Goal: Task Accomplishment & Management: Complete application form

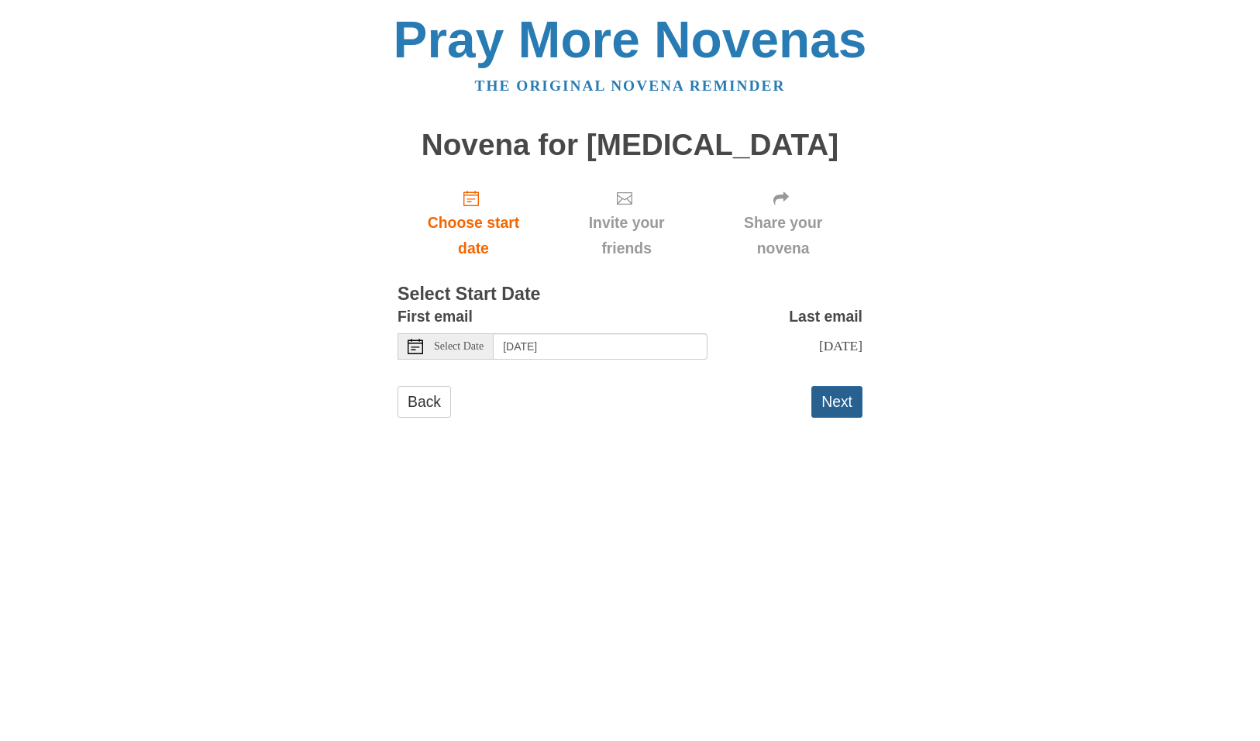
click at [839, 395] on button "Next" at bounding box center [836, 402] width 51 height 32
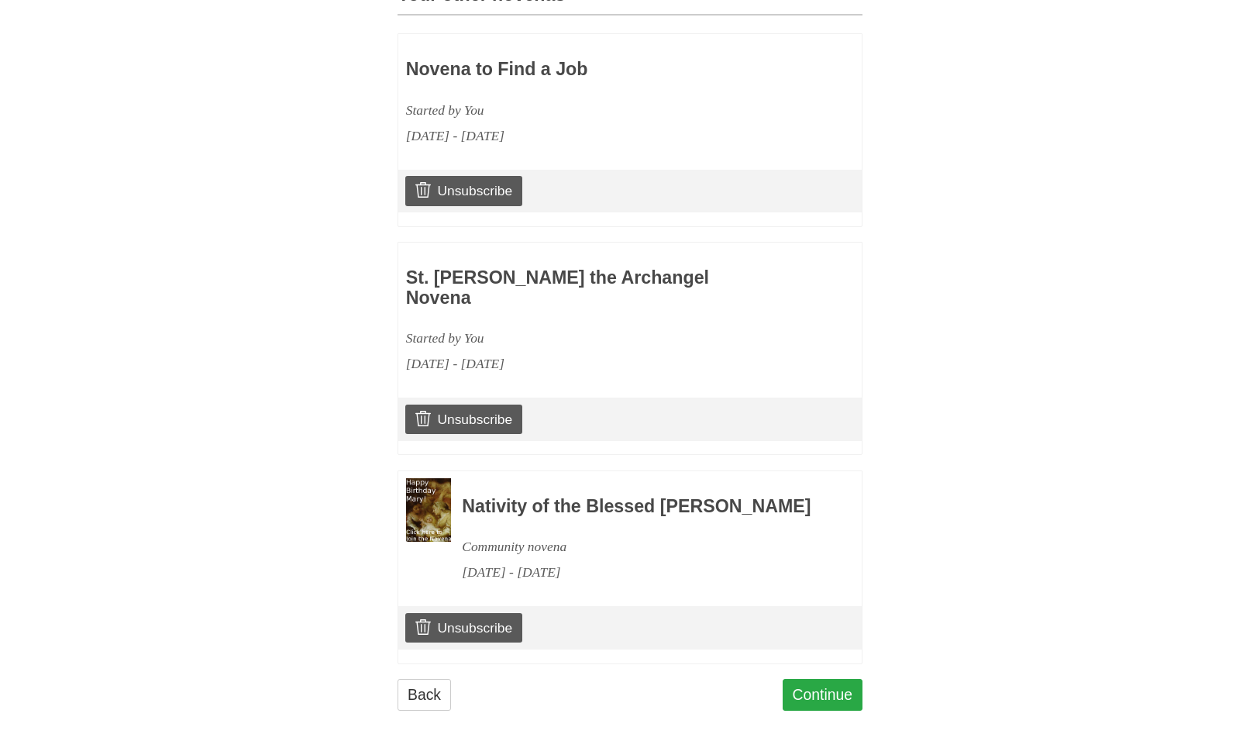
scroll to position [707, 0]
click at [818, 682] on link "Continue" at bounding box center [823, 696] width 81 height 32
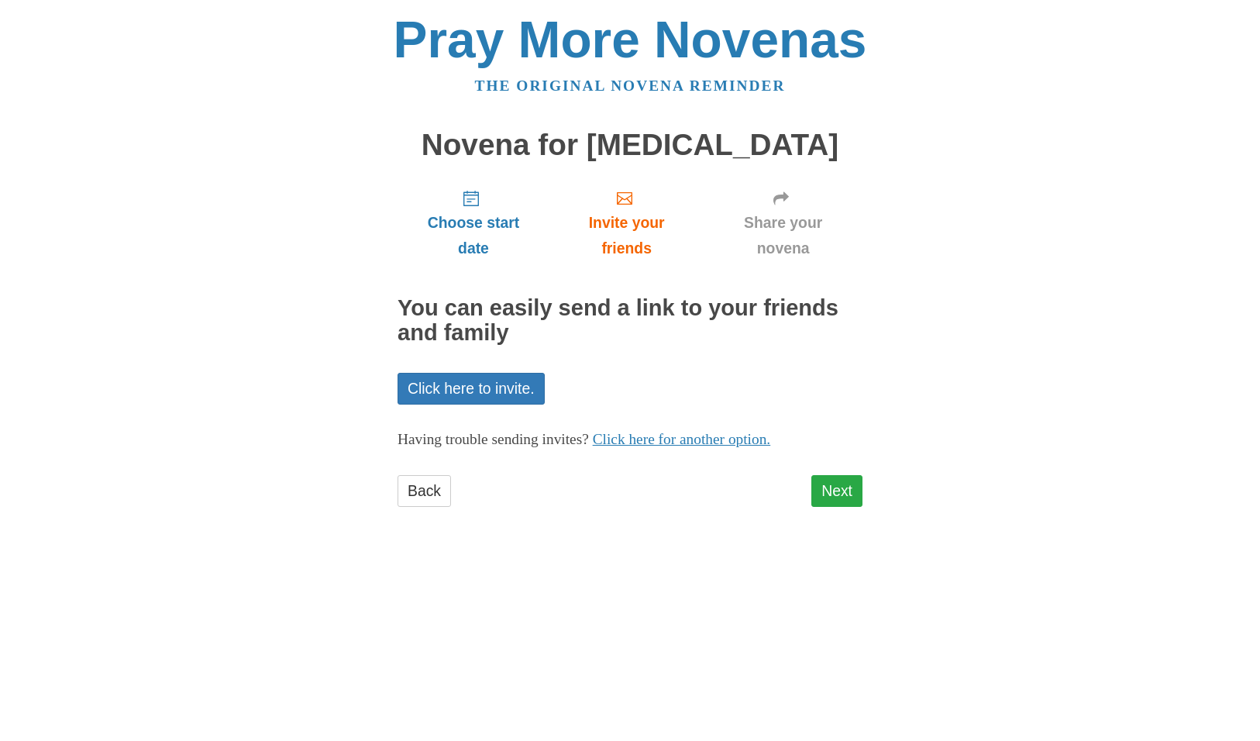
click at [838, 483] on link "Next" at bounding box center [836, 491] width 51 height 32
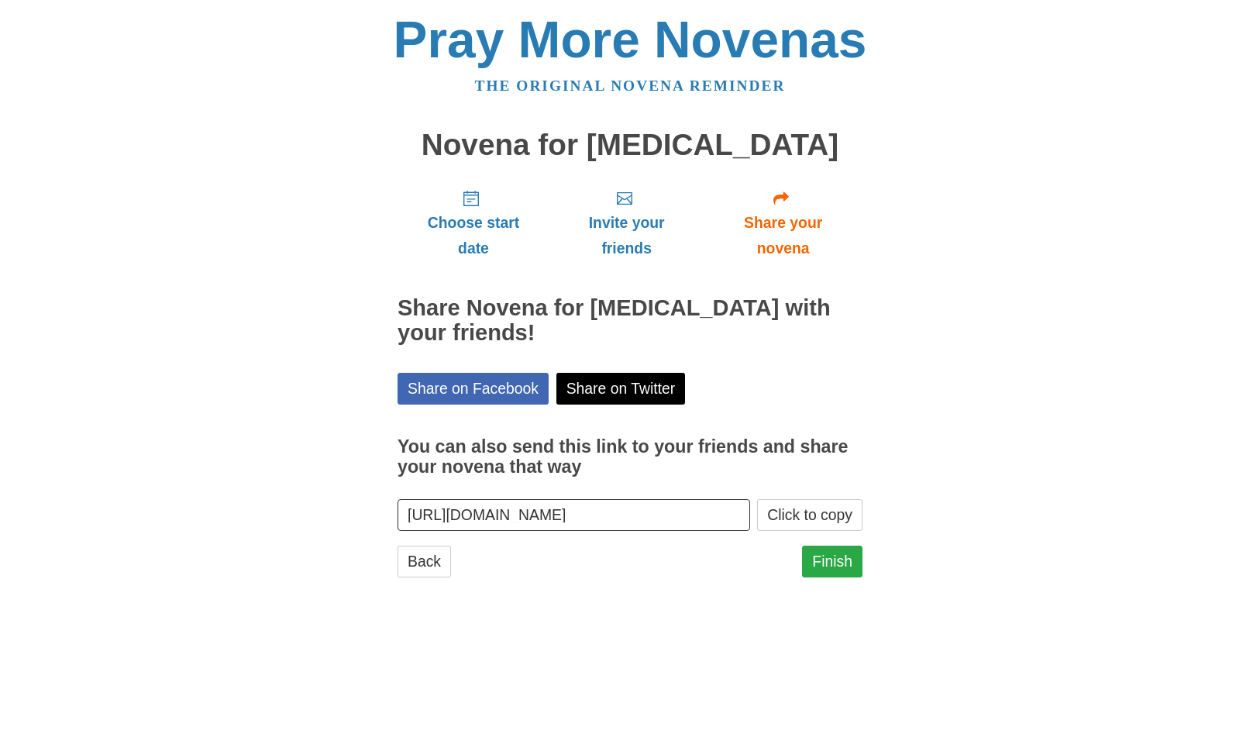
click at [841, 546] on link "Finish" at bounding box center [832, 562] width 60 height 32
